Goal: Task Accomplishment & Management: Complete application form

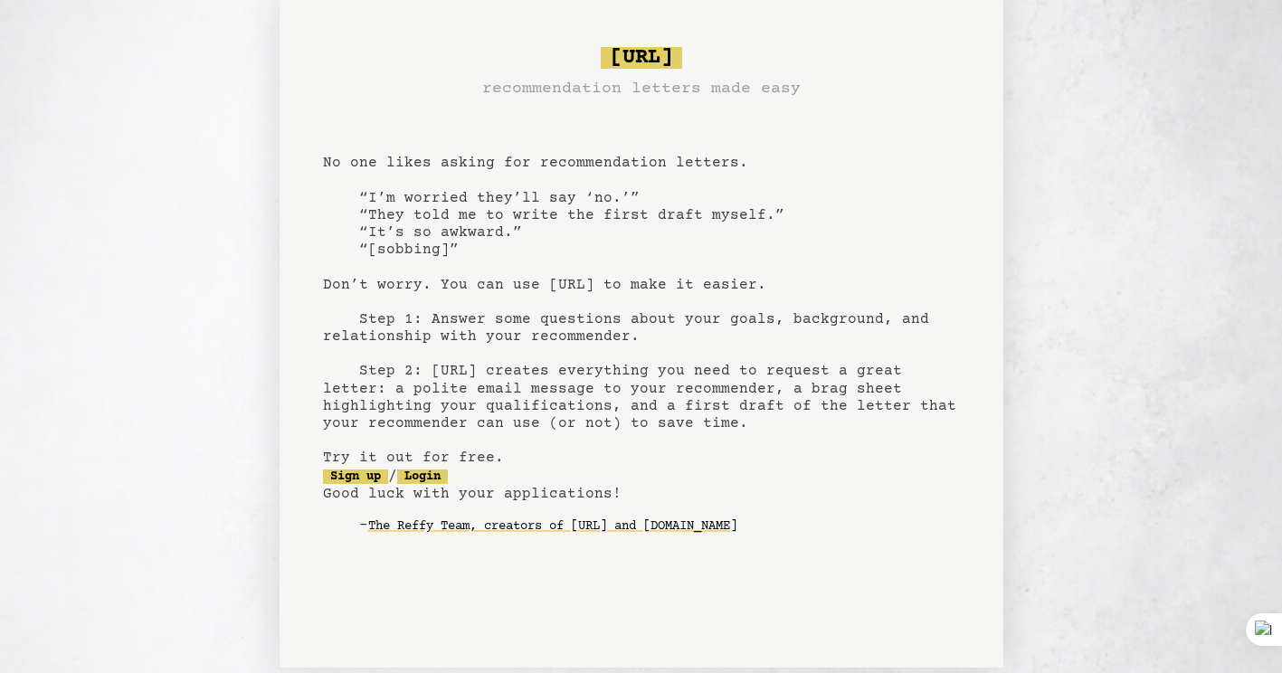
scroll to position [63, 0]
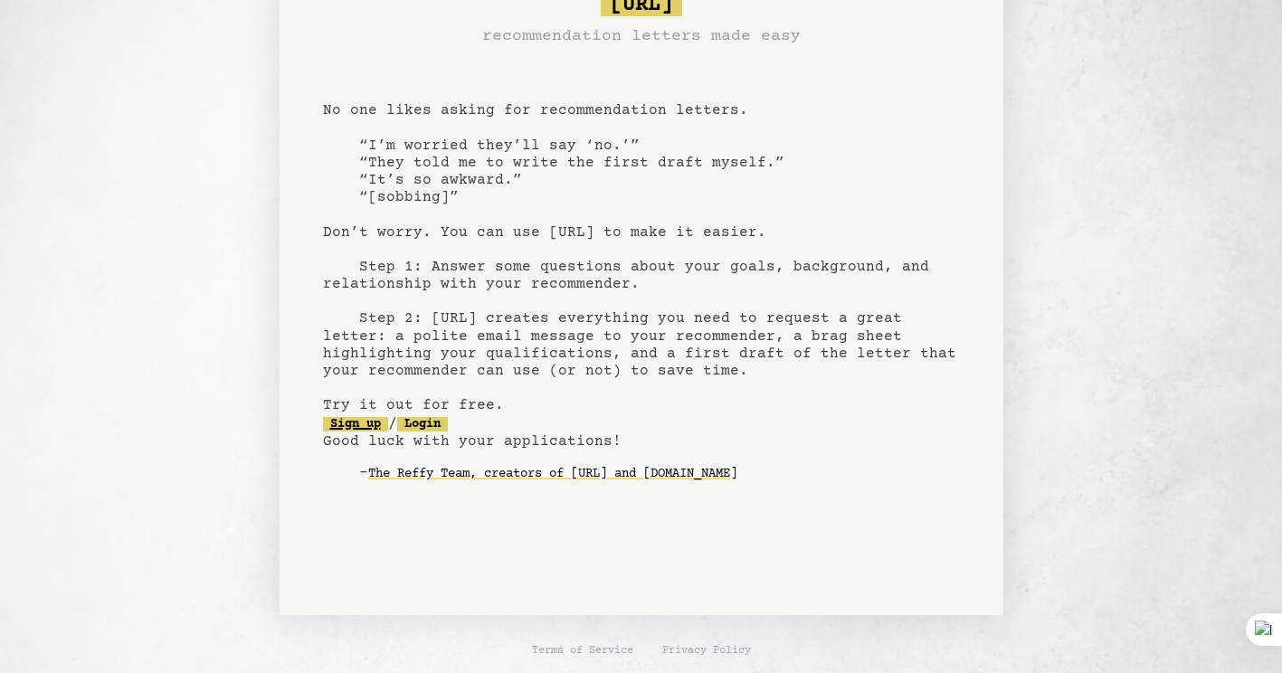
click at [368, 424] on link "Sign up" at bounding box center [355, 424] width 65 height 14
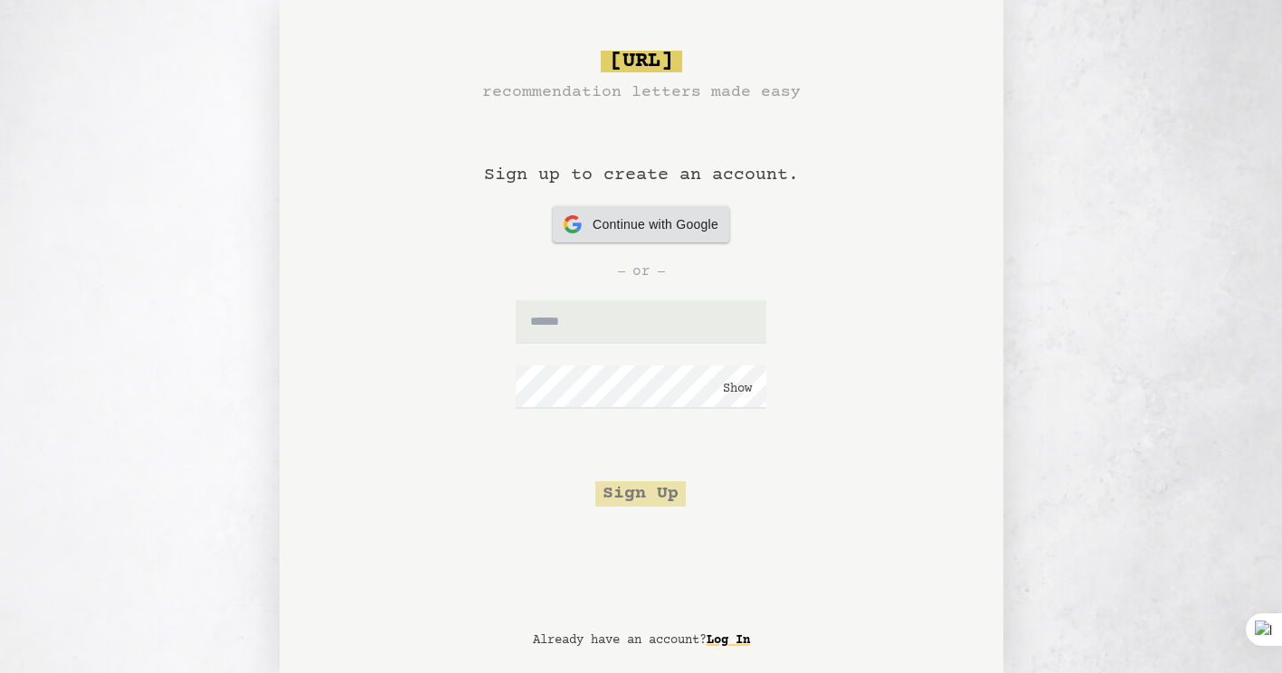
click at [637, 207] on div "Continue with Google Continue with Google" at bounding box center [641, 224] width 155 height 36
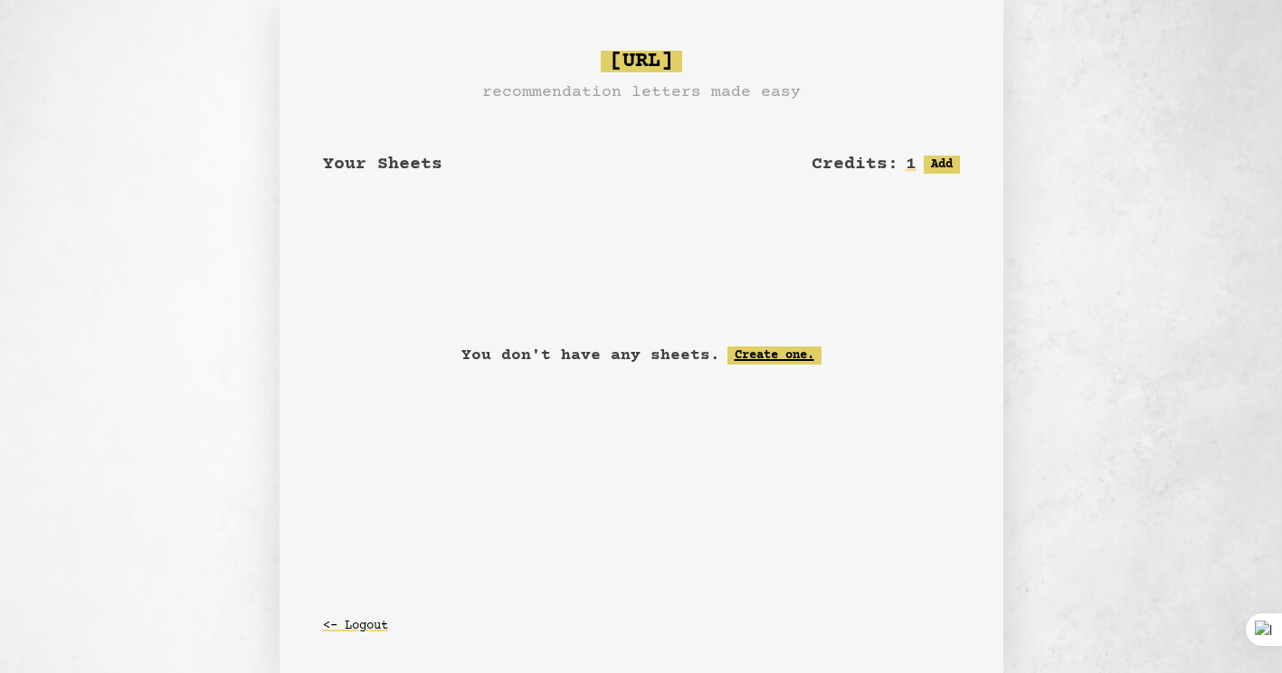
click at [766, 355] on link "Create one." at bounding box center [775, 356] width 94 height 18
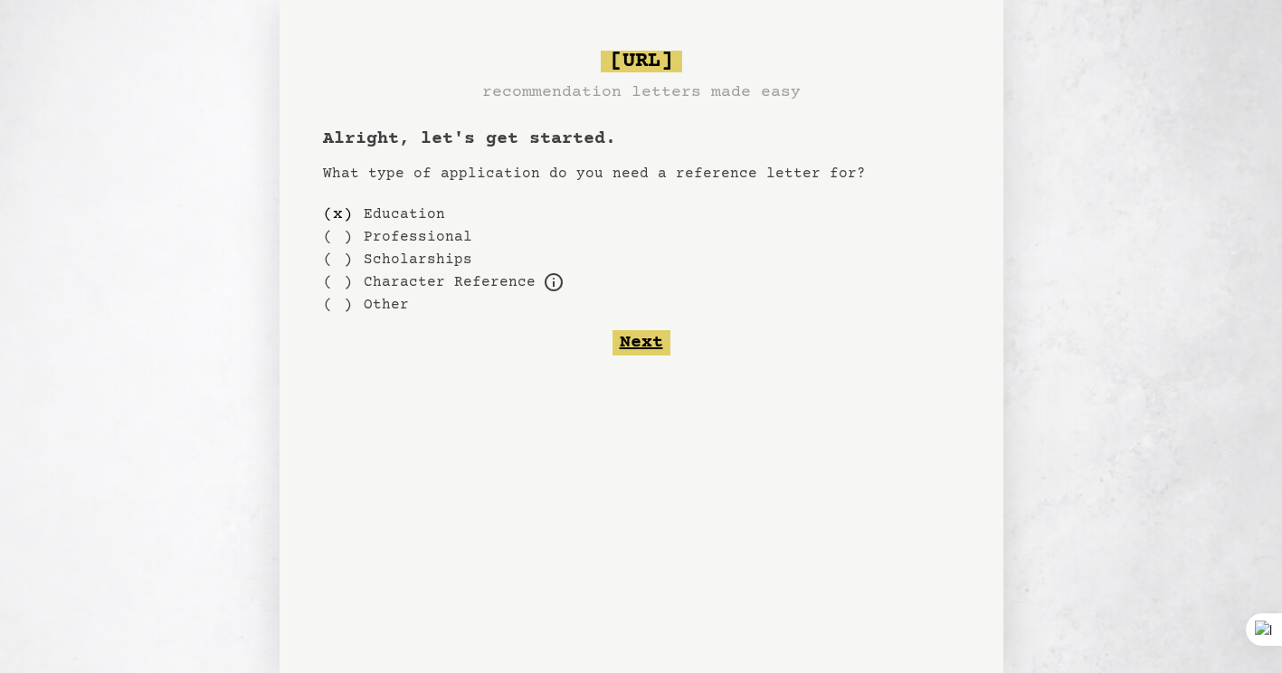
click at [661, 347] on button "Next" at bounding box center [642, 342] width 58 height 25
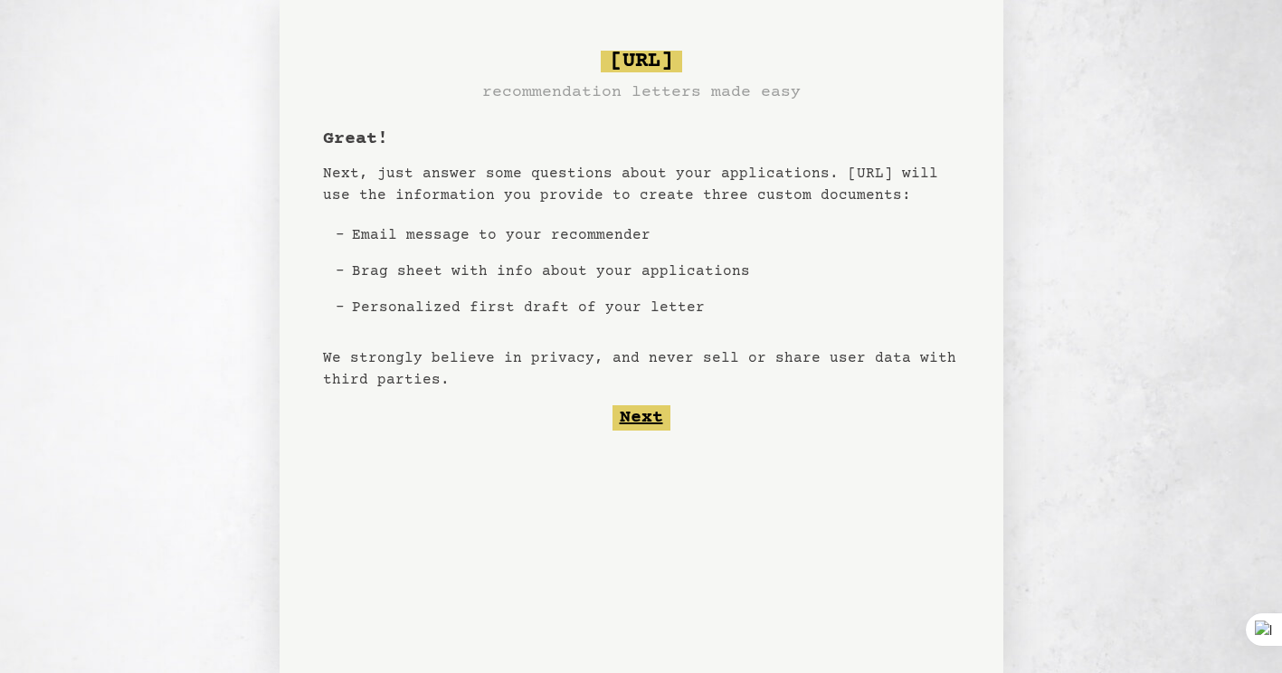
click at [659, 413] on button "Next" at bounding box center [642, 417] width 58 height 25
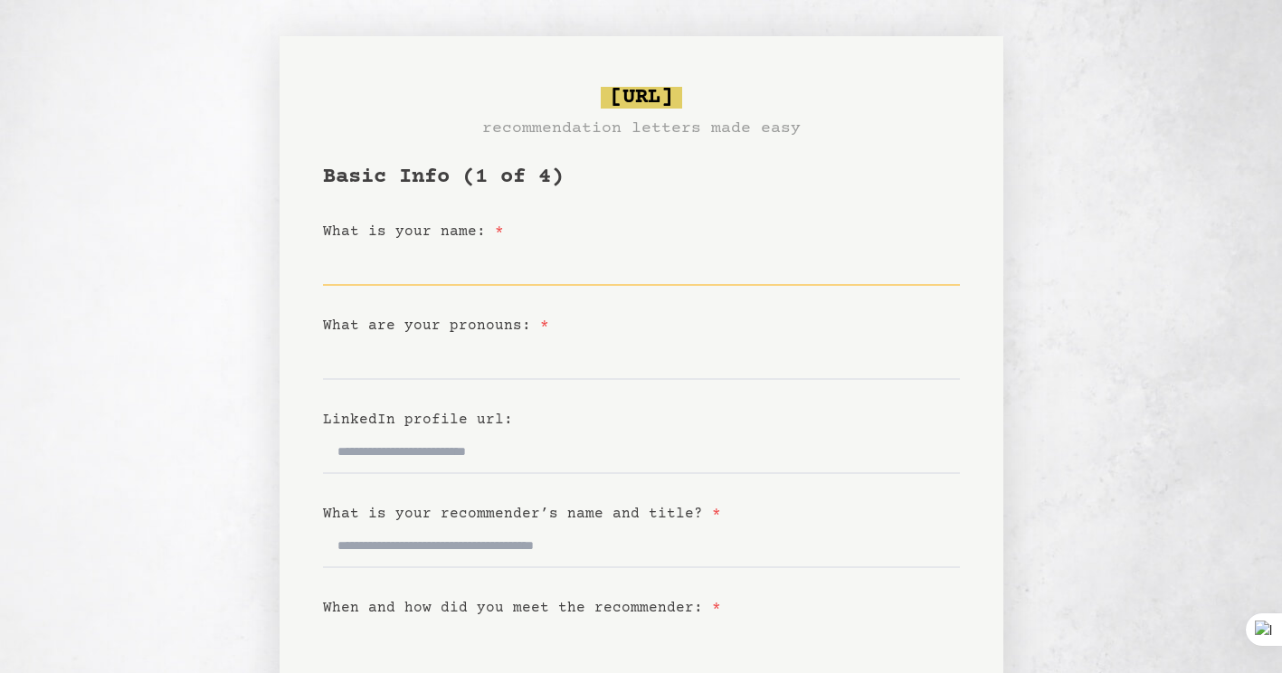
click at [474, 272] on input "What is your name: *" at bounding box center [641, 264] width 637 height 43
type input "*"
type input "**********"
